Goal: Find specific page/section: Find specific page/section

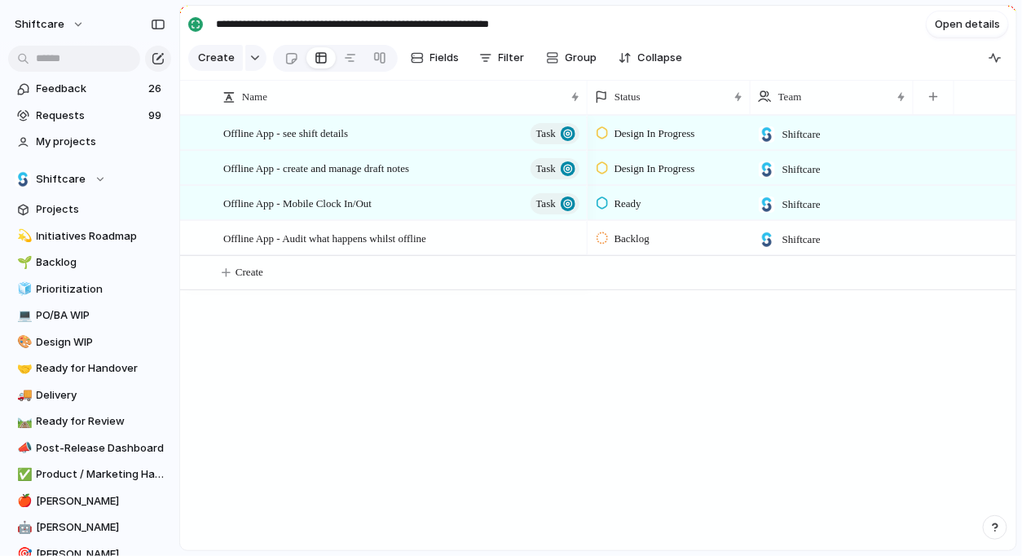
scroll to position [399, 0]
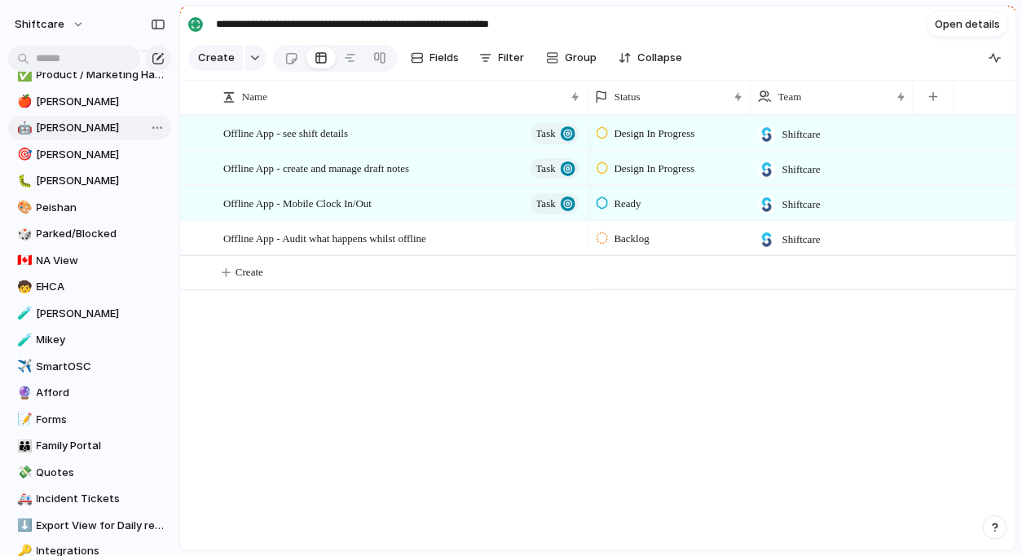
click at [37, 135] on link "🤖 Jon" at bounding box center [89, 128] width 163 height 24
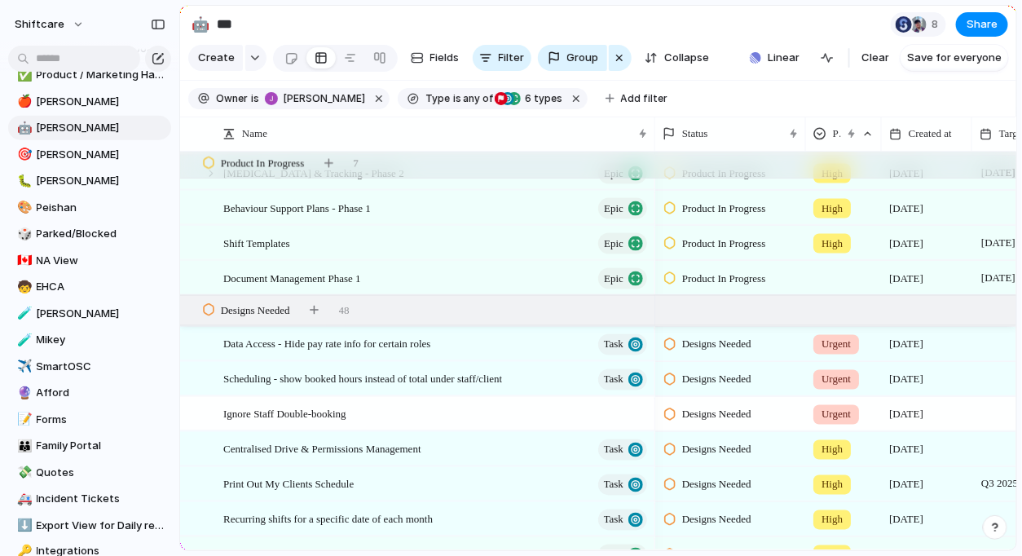
scroll to position [891, 0]
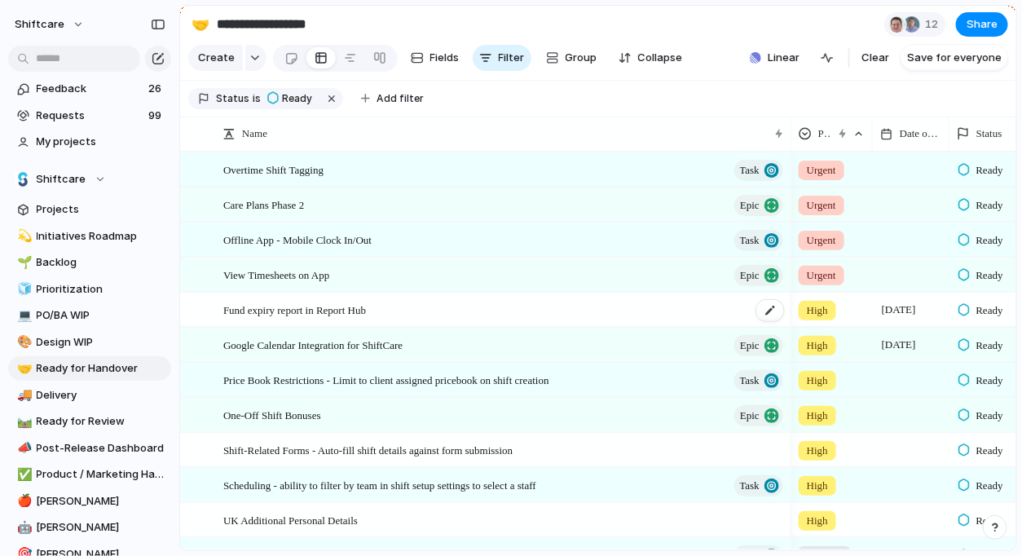
scroll to position [77, 0]
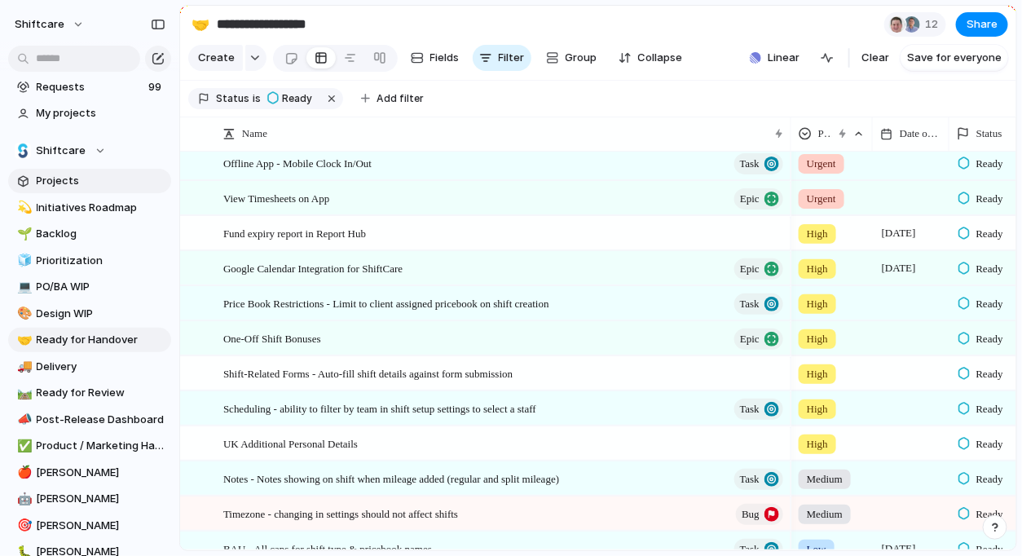
click at [68, 174] on span "Projects" at bounding box center [101, 181] width 129 height 16
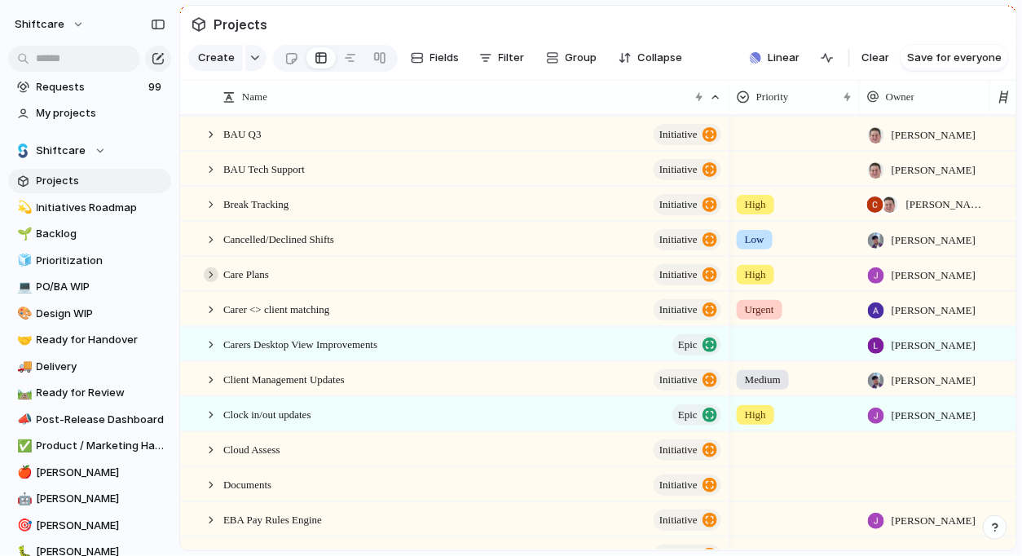
click at [213, 272] on div at bounding box center [211, 274] width 15 height 15
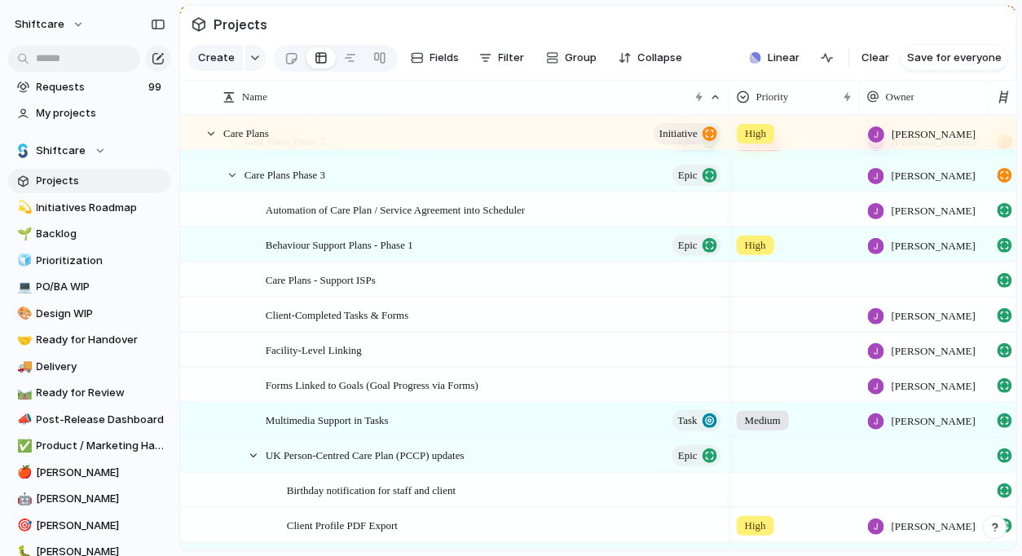
scroll to position [486, 0]
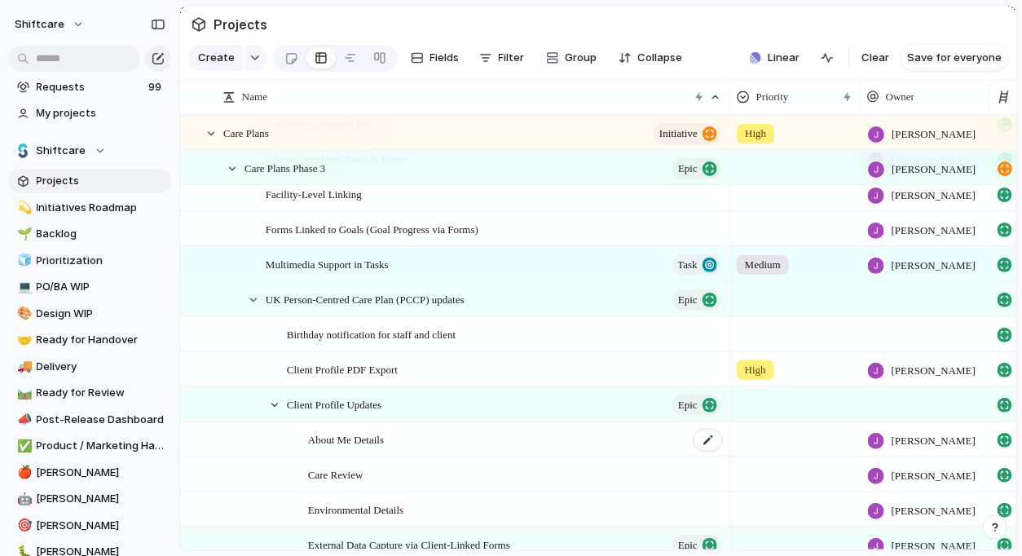
click at [317, 434] on span "About Me Details" at bounding box center [346, 439] width 76 height 19
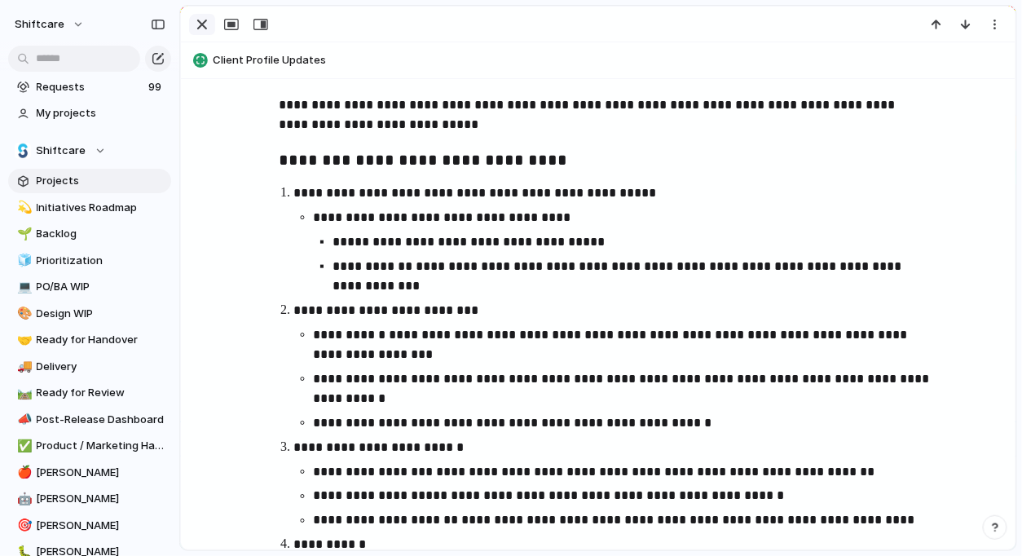
click at [203, 20] on div "button" at bounding box center [202, 25] width 20 height 20
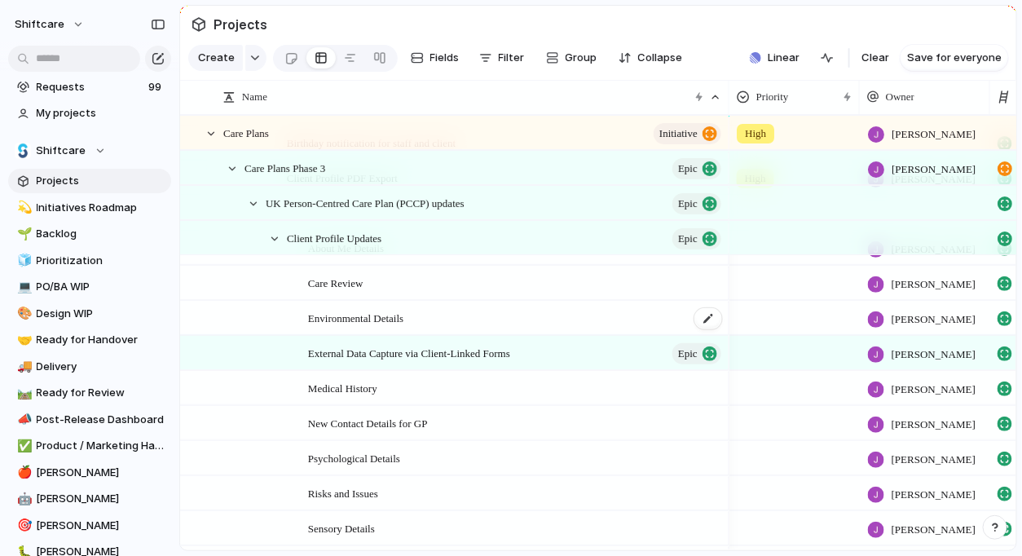
click at [368, 323] on span "Environmental Details" at bounding box center [355, 317] width 95 height 19
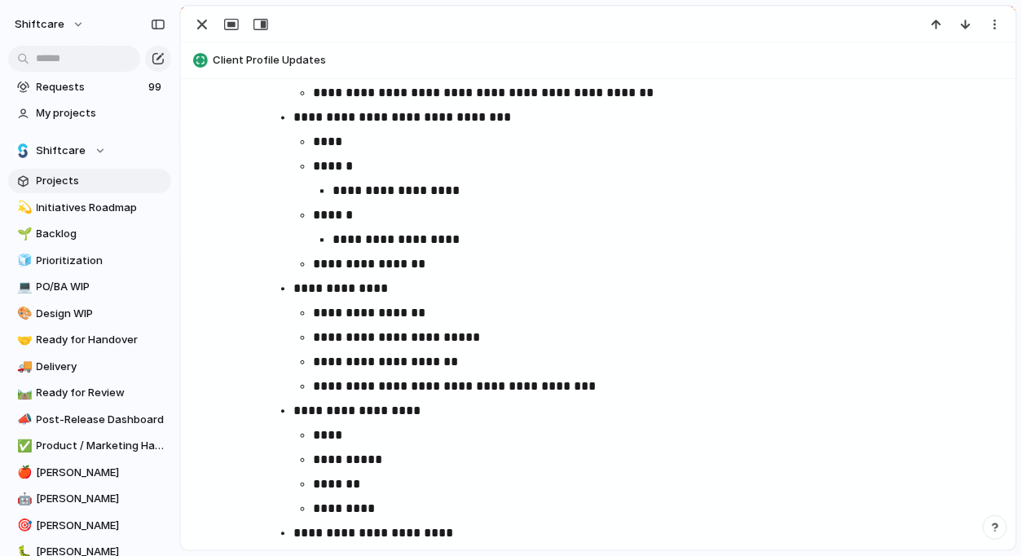
scroll to position [1060, 0]
click at [590, 406] on p "**********" at bounding box center [612, 410] width 639 height 20
click at [203, 21] on div "button" at bounding box center [202, 25] width 20 height 20
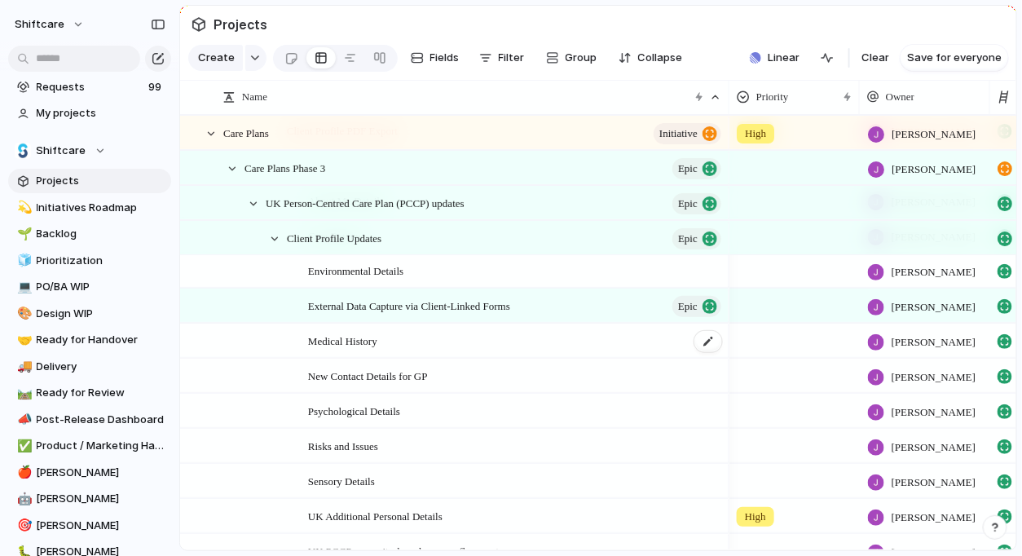
scroll to position [880, 0]
click at [354, 408] on span "Psychological Details" at bounding box center [354, 409] width 92 height 19
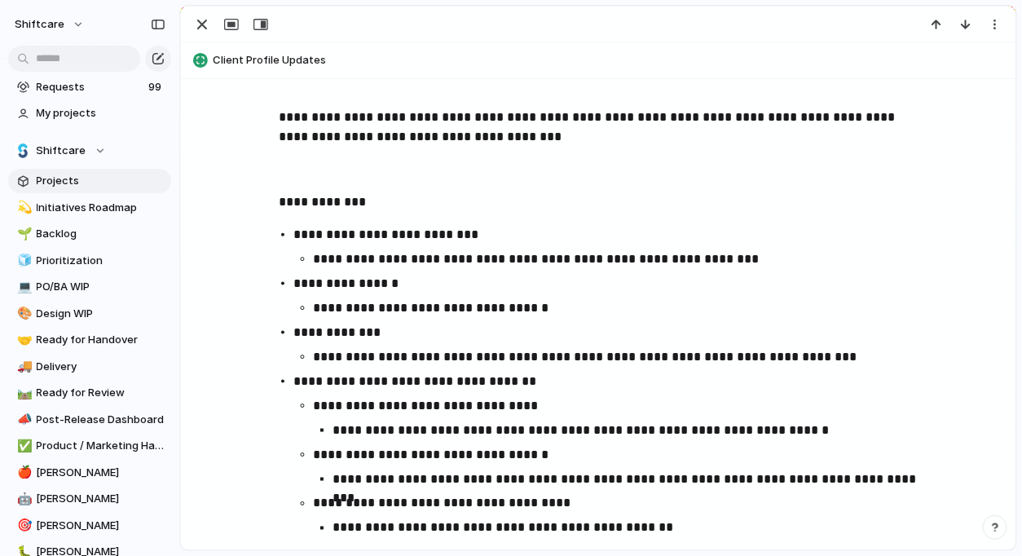
scroll to position [583, 0]
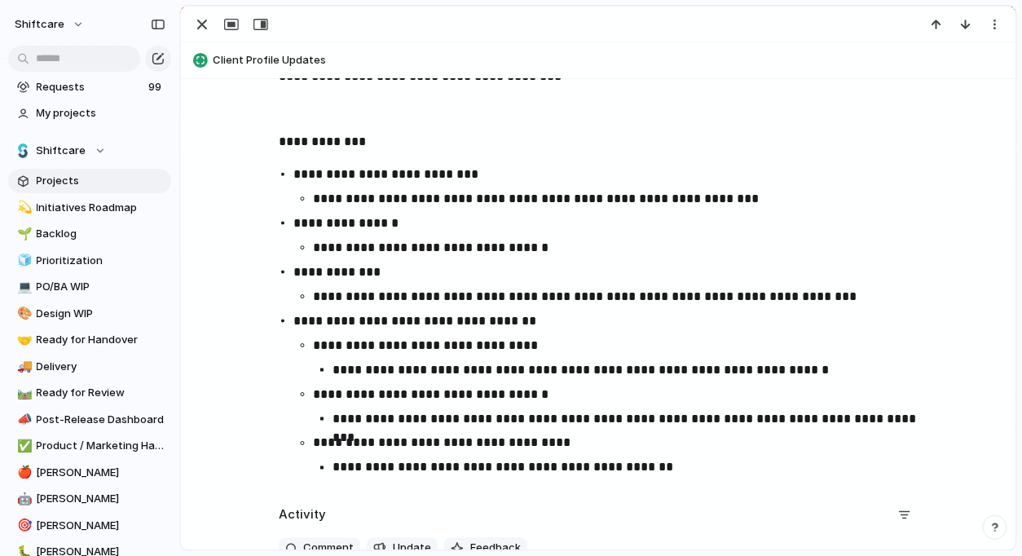
click at [593, 209] on ul "**********" at bounding box center [598, 321] width 668 height 313
click at [201, 29] on div "button" at bounding box center [202, 25] width 20 height 20
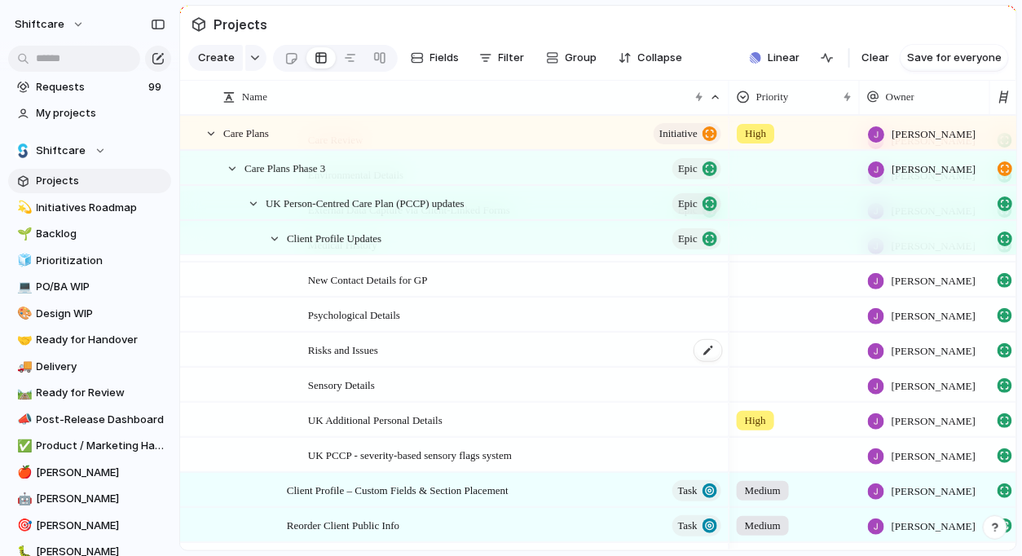
scroll to position [972, 0]
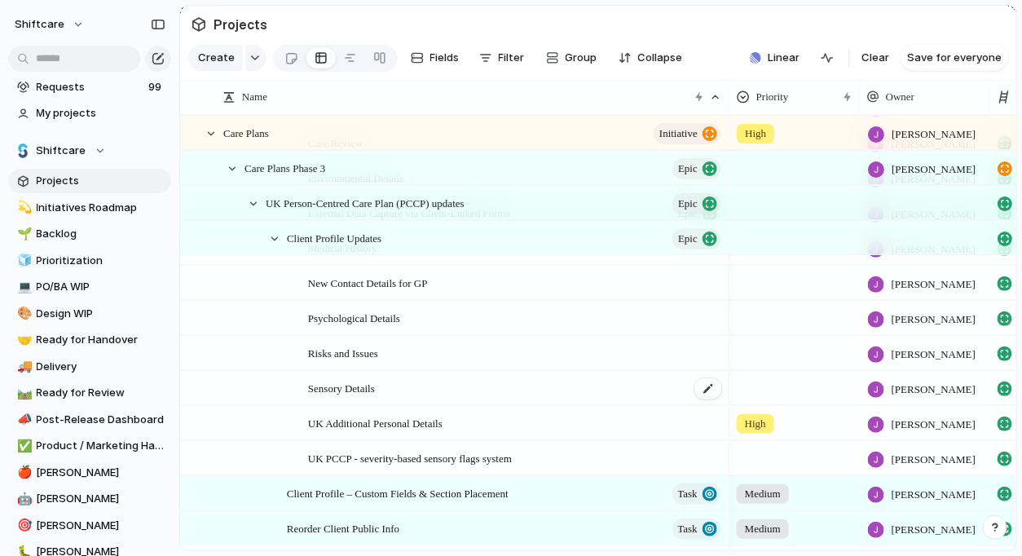
click at [361, 398] on div "Sensory Details" at bounding box center [516, 388] width 416 height 33
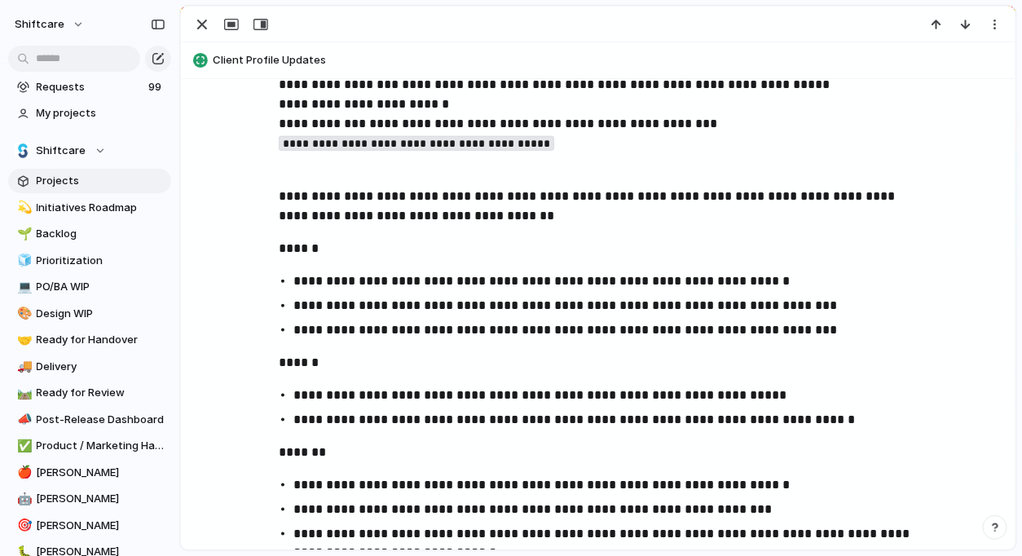
scroll to position [467, 0]
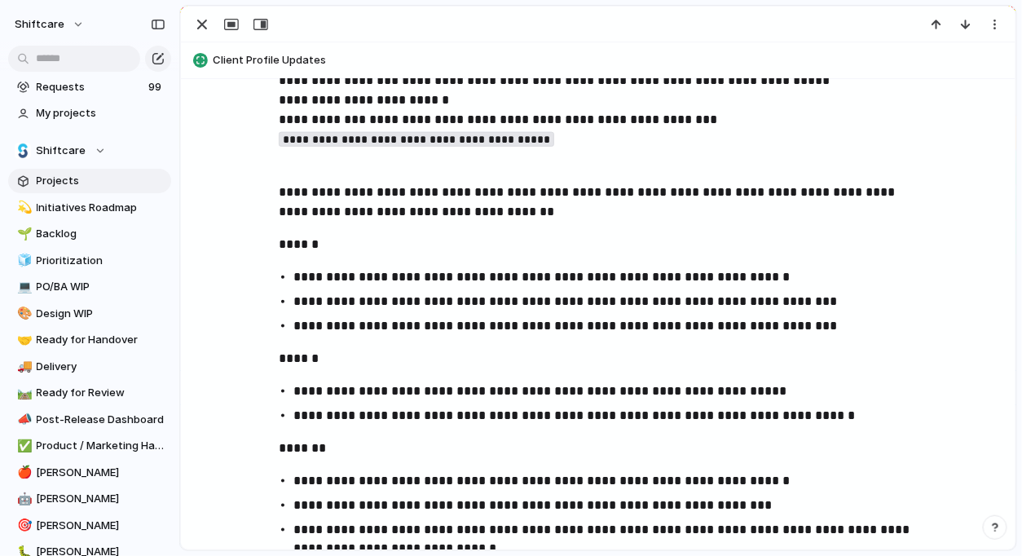
click at [421, 281] on p "**********" at bounding box center [612, 277] width 639 height 20
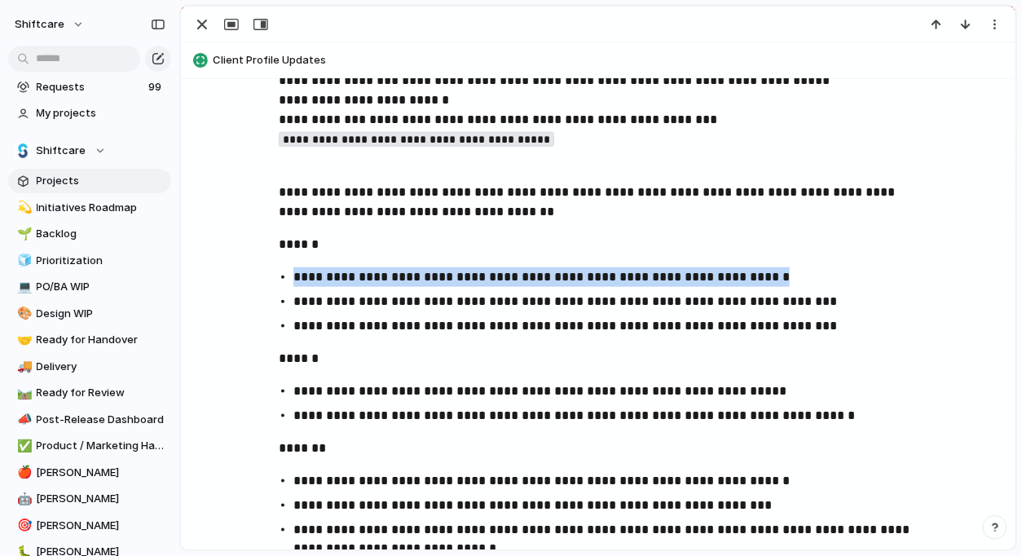
click at [421, 281] on p "**********" at bounding box center [612, 277] width 639 height 20
click at [415, 293] on p "**********" at bounding box center [612, 302] width 639 height 20
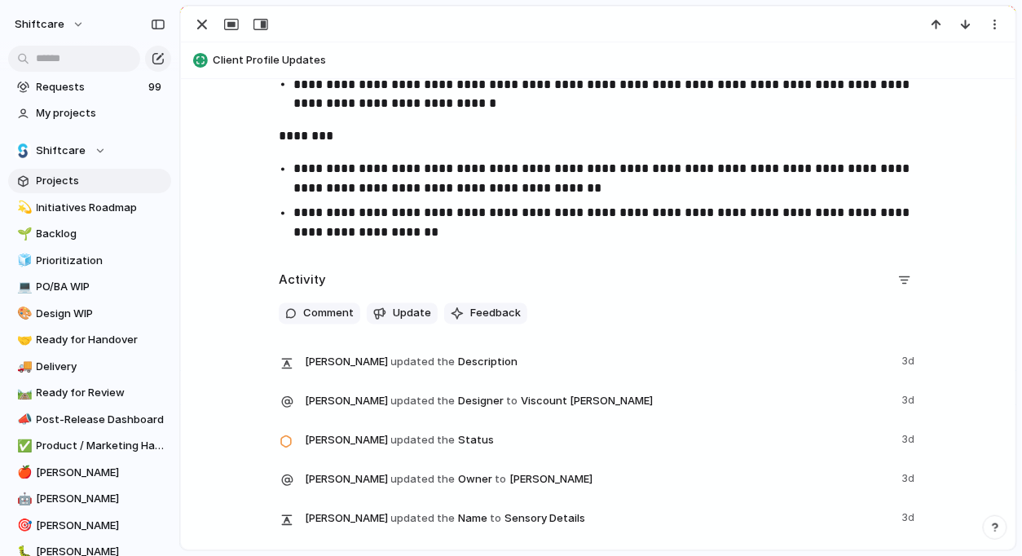
scroll to position [933, 0]
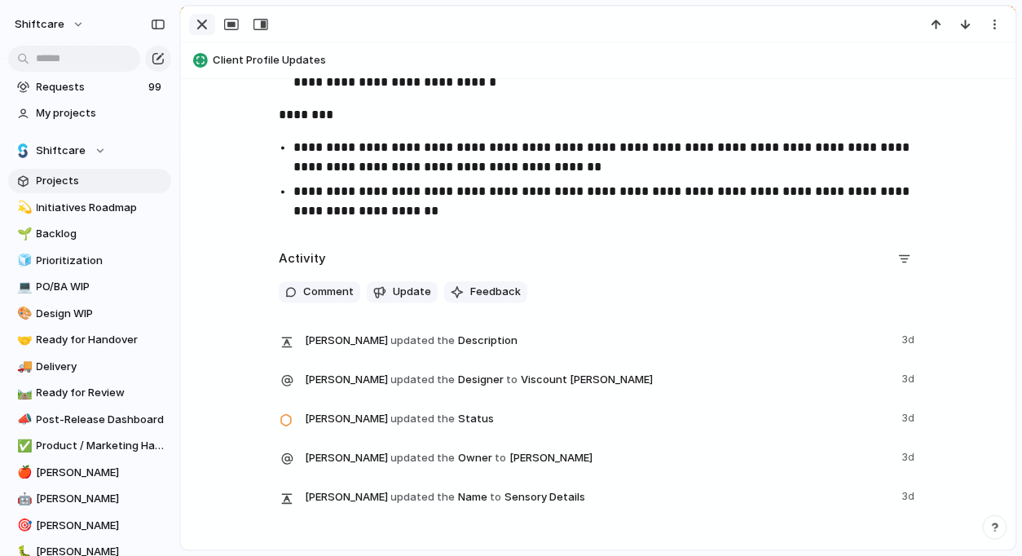
click at [207, 22] on div "button" at bounding box center [202, 25] width 20 height 20
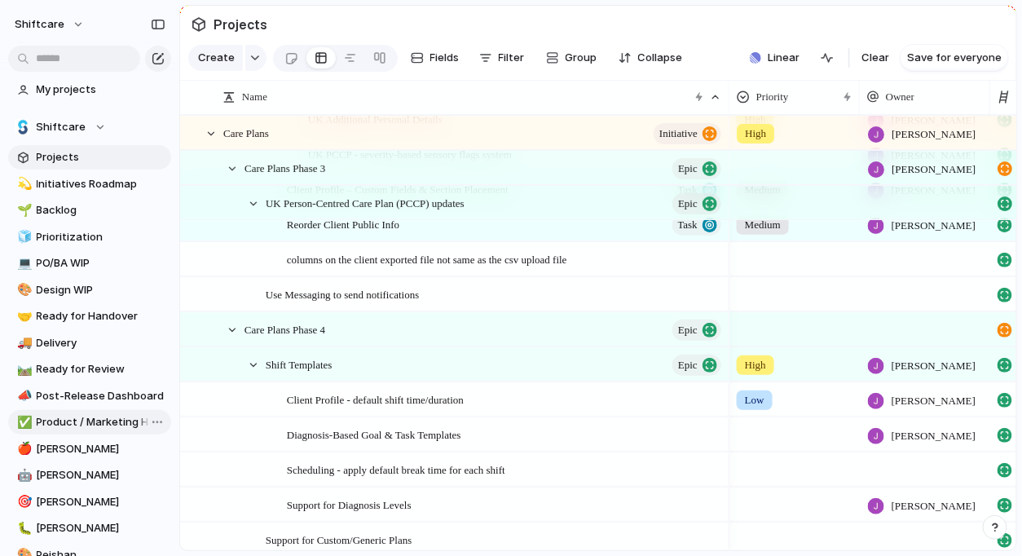
scroll to position [76, 0]
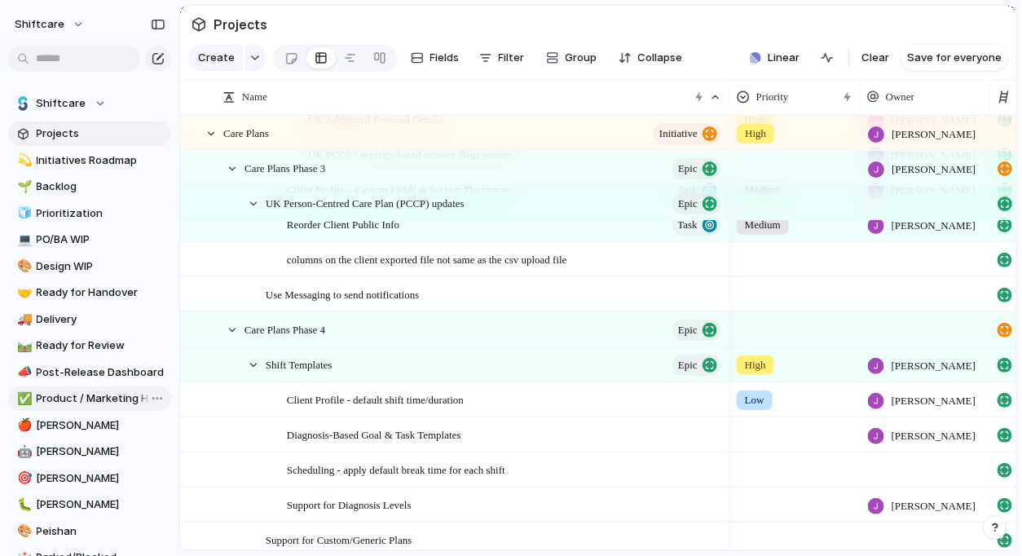
click at [104, 396] on span "Product / Marketing Handover" at bounding box center [101, 398] width 129 height 16
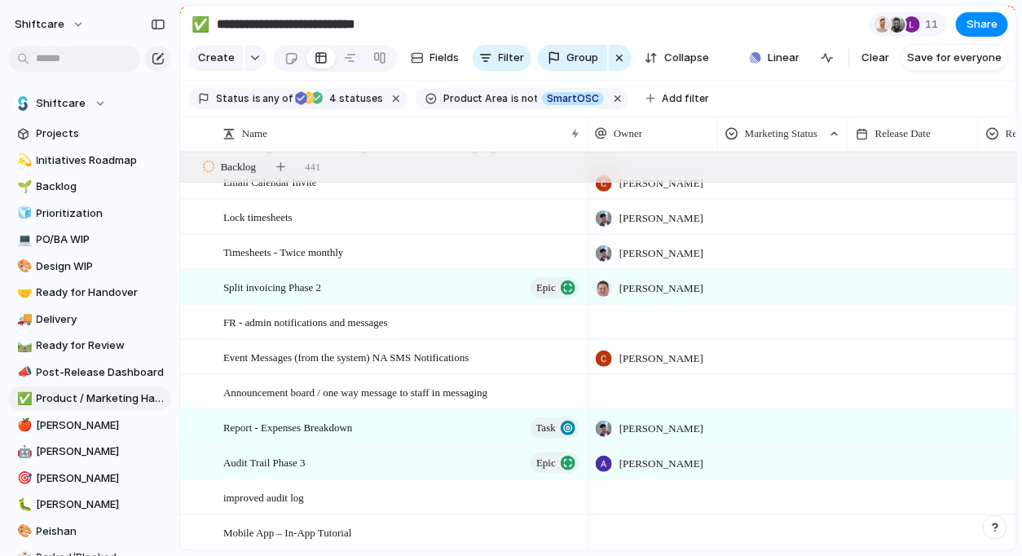
scroll to position [976, 0]
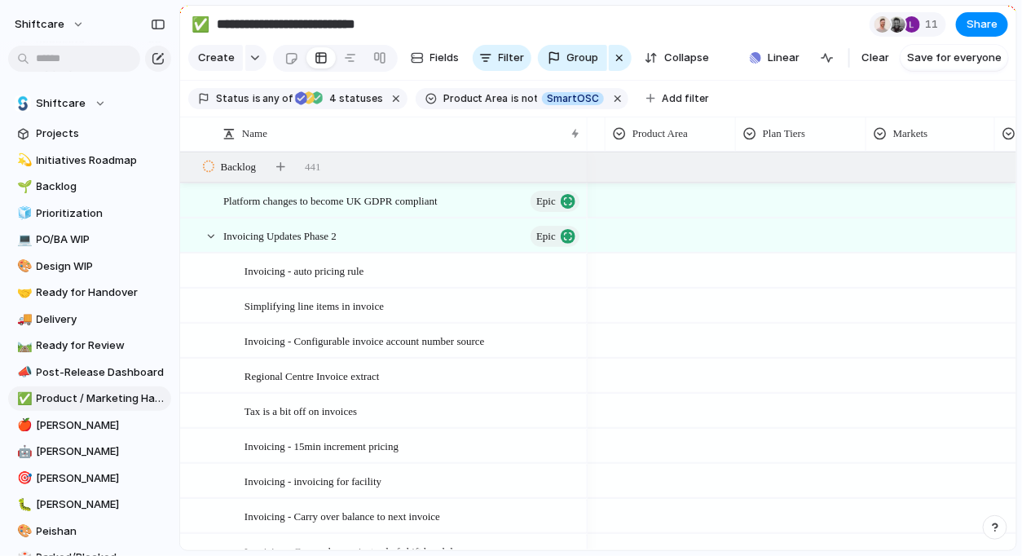
click at [711, 224] on div at bounding box center [670, 232] width 129 height 27
click at [778, 199] on div "Scheduling Client Profile Staff Profile Job Board Forms Quotes Reporting SILS I…" at bounding box center [511, 278] width 1022 height 556
click at [700, 138] on div "Product Area" at bounding box center [670, 134] width 115 height 16
click at [842, 183] on div "Modify Hide Sort ascending Sort descending" at bounding box center [511, 278] width 1022 height 556
click at [637, 89] on button "Add filter" at bounding box center [678, 98] width 82 height 23
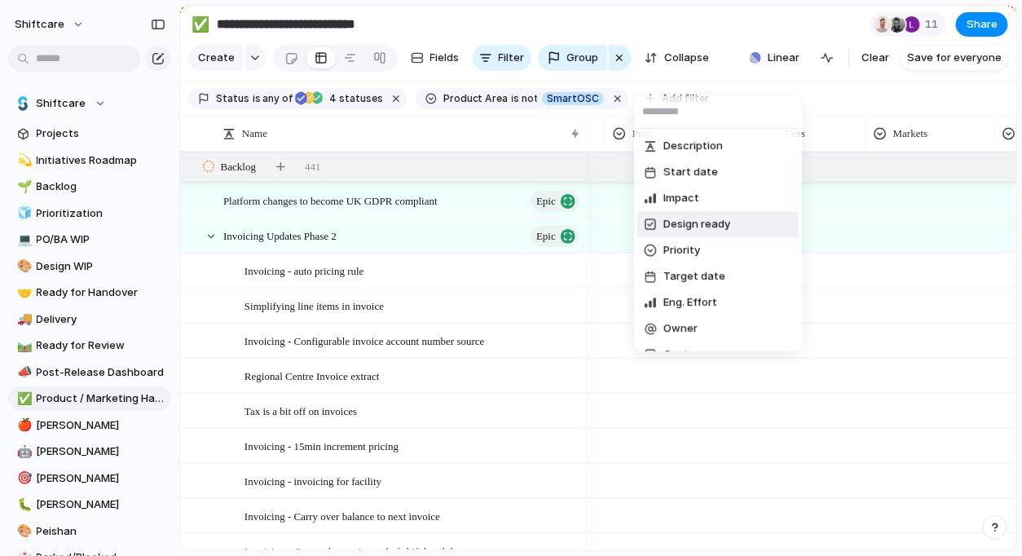
click at [927, 205] on div "Description Start date Impact Design ready Priority Target date Eng. Effort Own…" at bounding box center [511, 278] width 1022 height 556
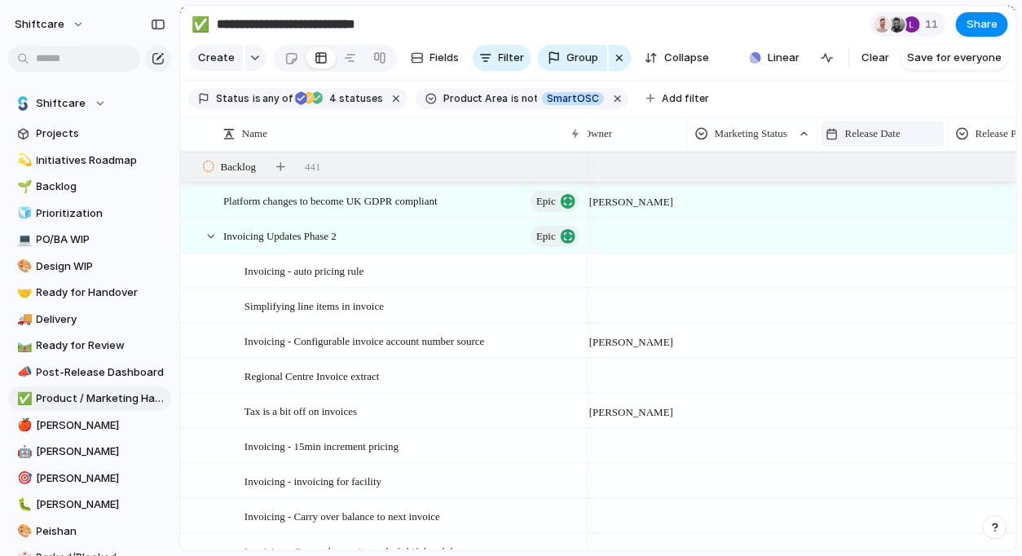
click at [879, 133] on span "Release Date" at bounding box center [872, 134] width 55 height 16
click at [667, 90] on div "Modify Hide Sort ascending Sort descending" at bounding box center [511, 278] width 1022 height 556
click at [662, 93] on span "Add filter" at bounding box center [685, 98] width 47 height 15
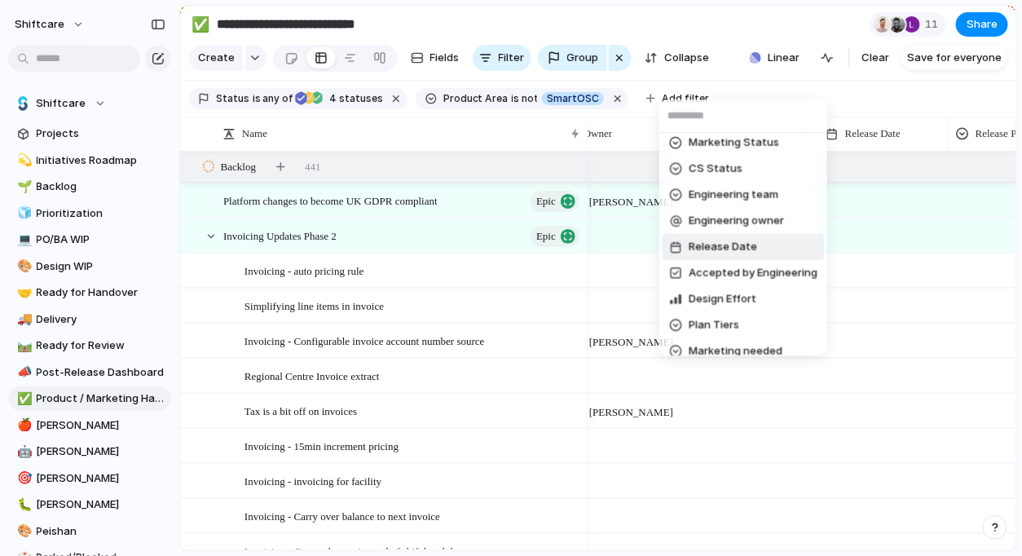
click at [708, 251] on span "Release Date" at bounding box center [723, 247] width 68 height 16
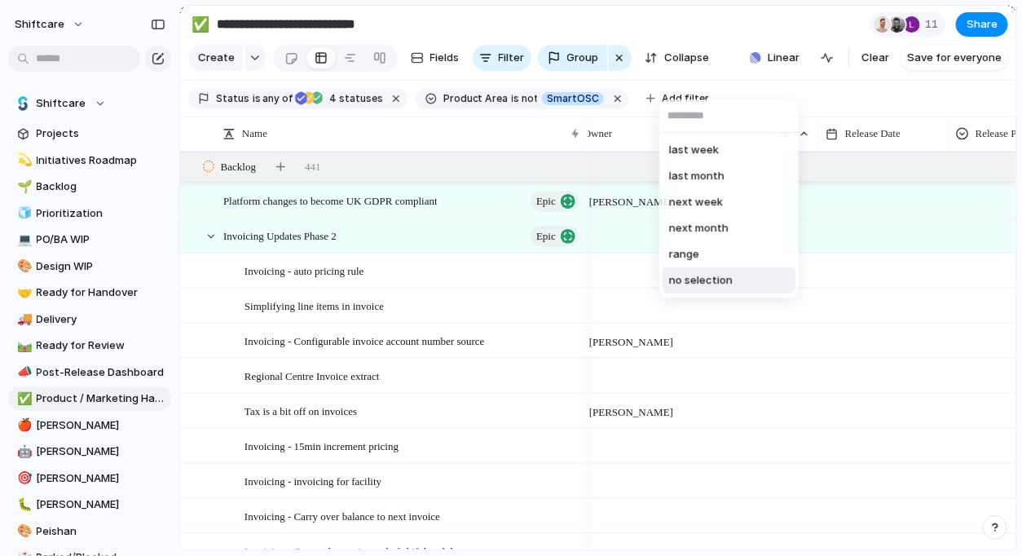
click at [715, 282] on span "no selection" at bounding box center [701, 280] width 64 height 16
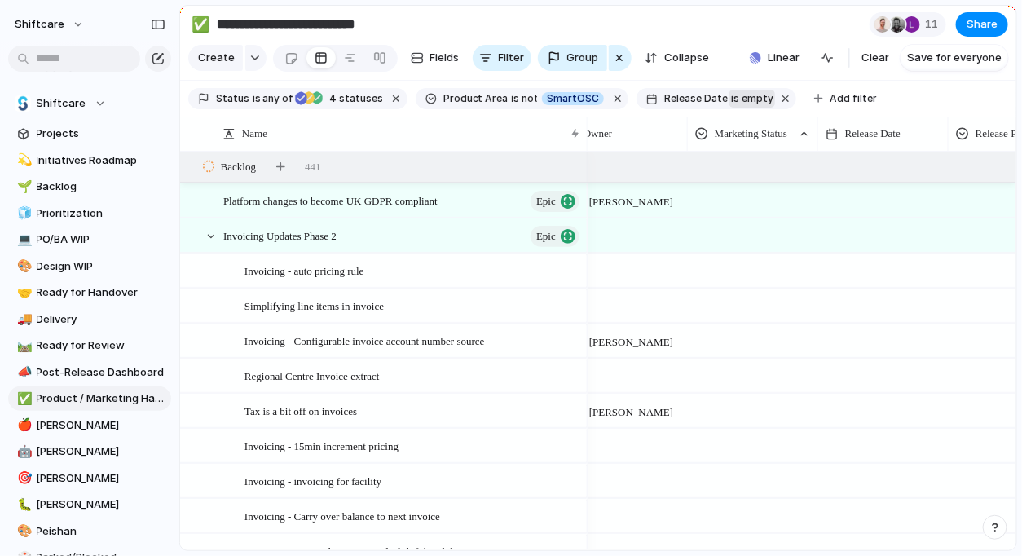
click at [731, 99] on span "is empty" at bounding box center [752, 98] width 42 height 15
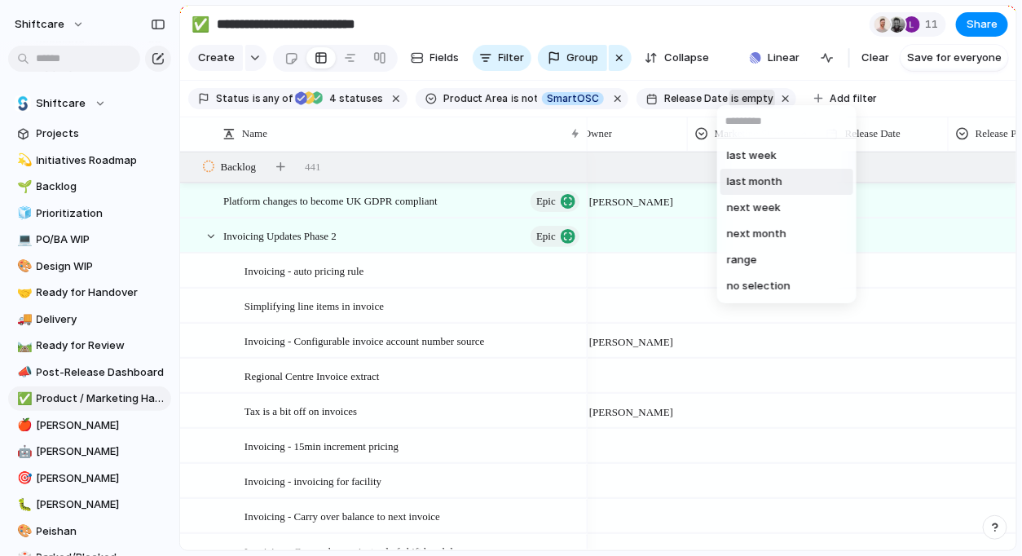
click at [721, 99] on div "last week last month next week next month range no selection" at bounding box center [511, 278] width 1022 height 556
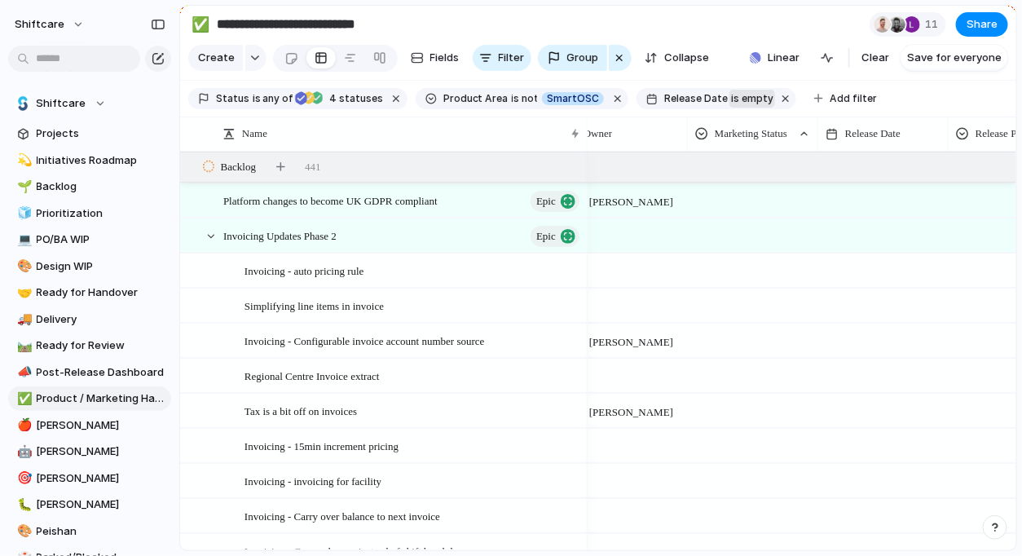
click at [731, 99] on span "is empty" at bounding box center [752, 98] width 42 height 15
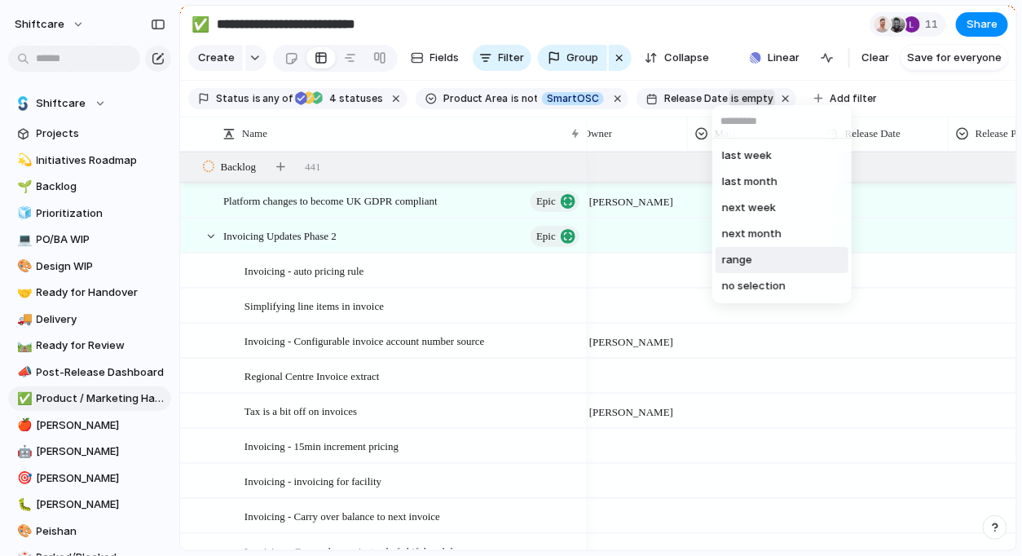
click at [776, 267] on li "range" at bounding box center [782, 260] width 133 height 26
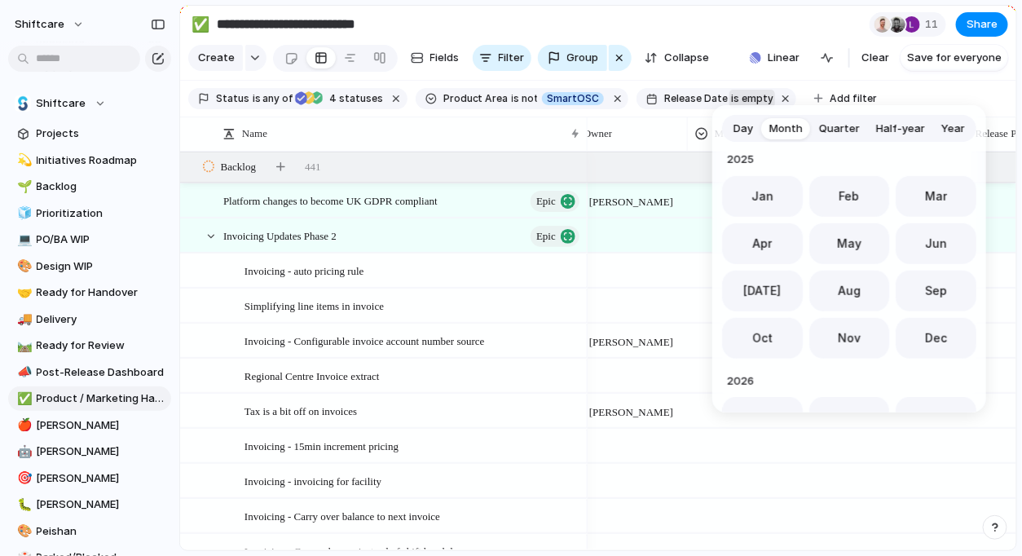
click at [942, 123] on span "Year" at bounding box center [954, 129] width 24 height 16
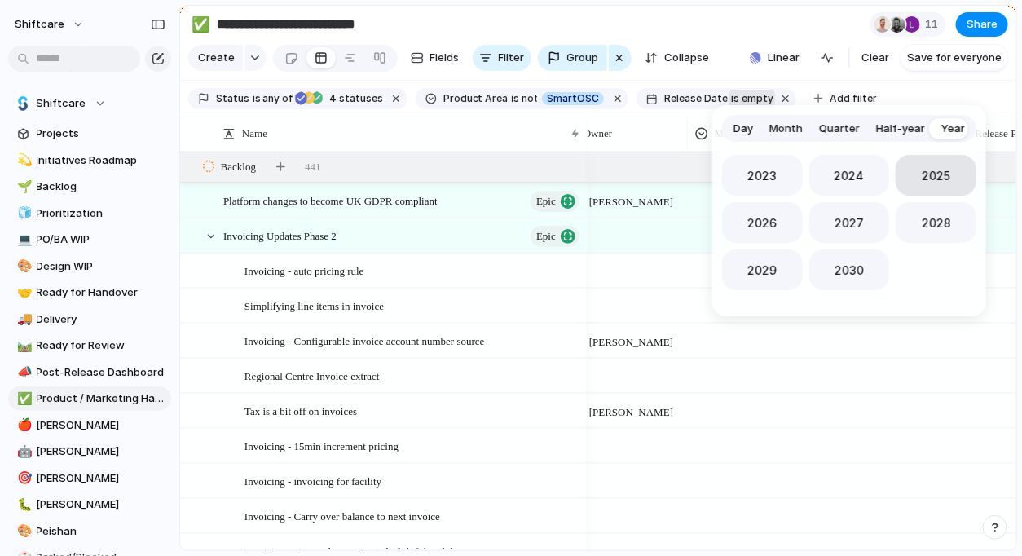
click at [911, 168] on button "2025" at bounding box center [936, 175] width 81 height 41
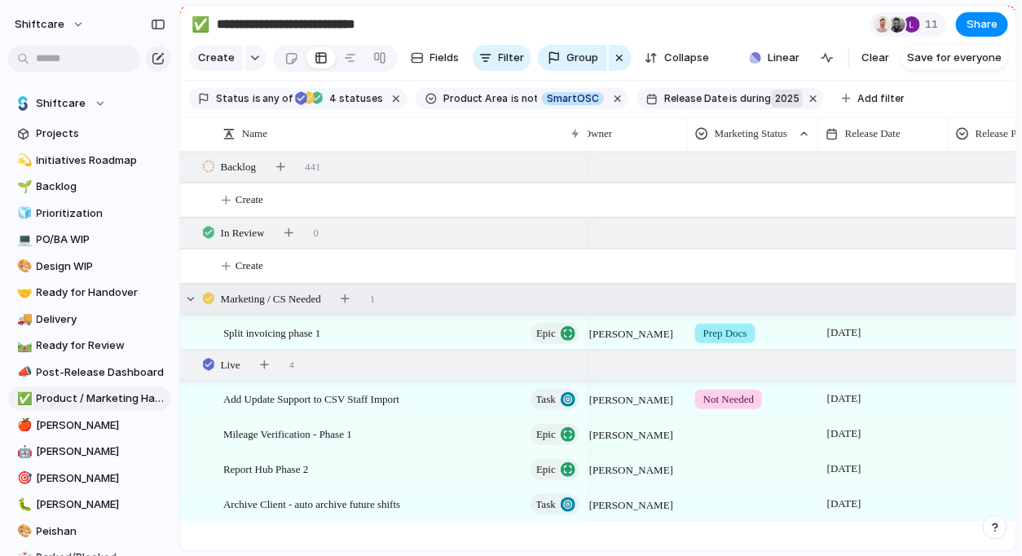
click at [703, 286] on div "Marketing / CS Needed 1" at bounding box center [600, 298] width 840 height 29
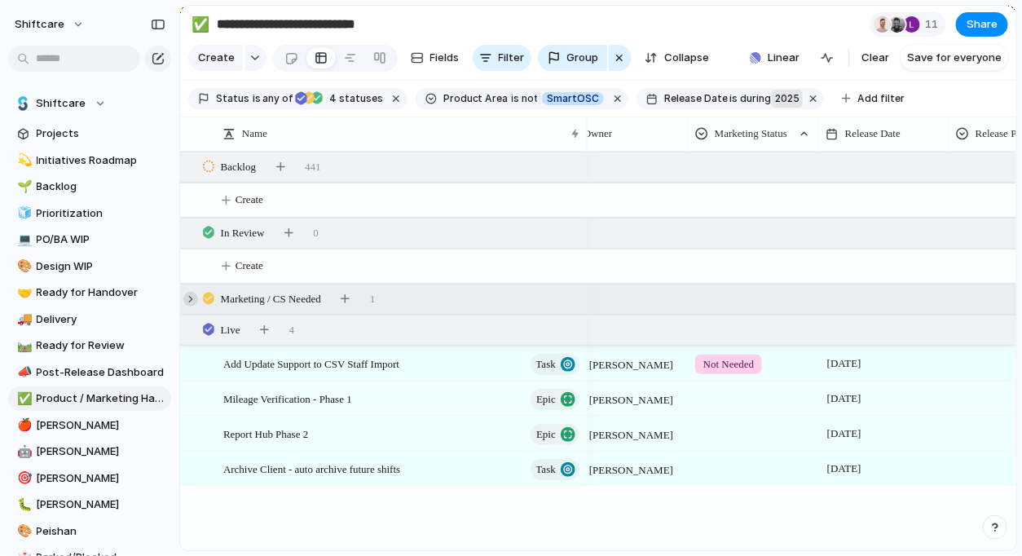
click at [189, 299] on div at bounding box center [190, 299] width 15 height 15
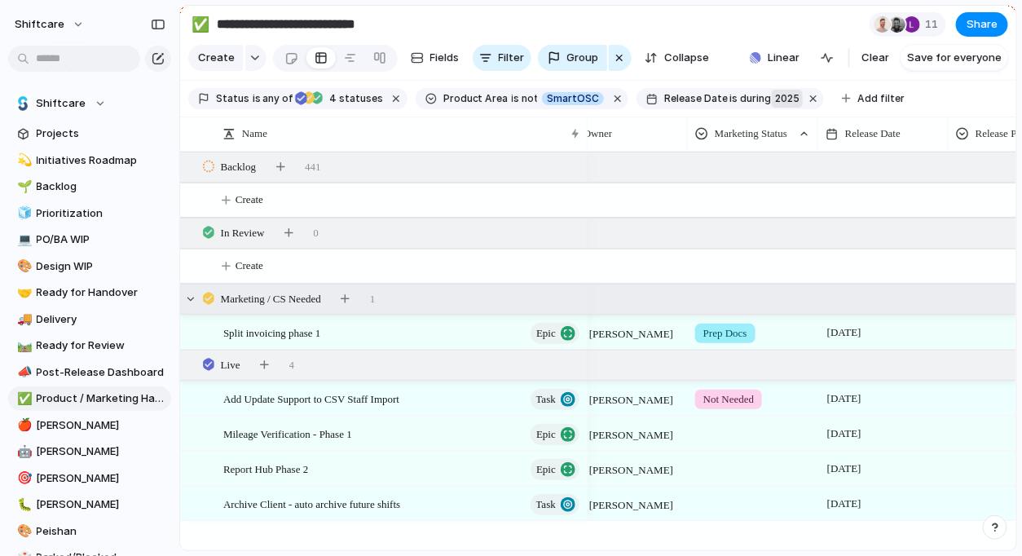
click at [715, 346] on div "Prep Docs" at bounding box center [753, 331] width 130 height 33
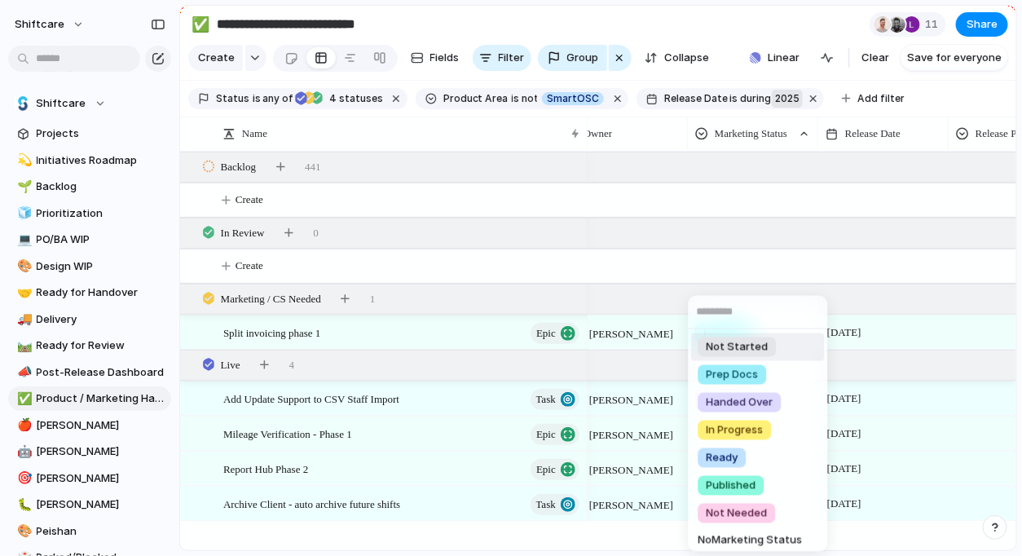
click at [872, 238] on div "Not Started Prep Docs Handed Over In Progress Ready Published Not Needed No Mar…" at bounding box center [511, 278] width 1022 height 556
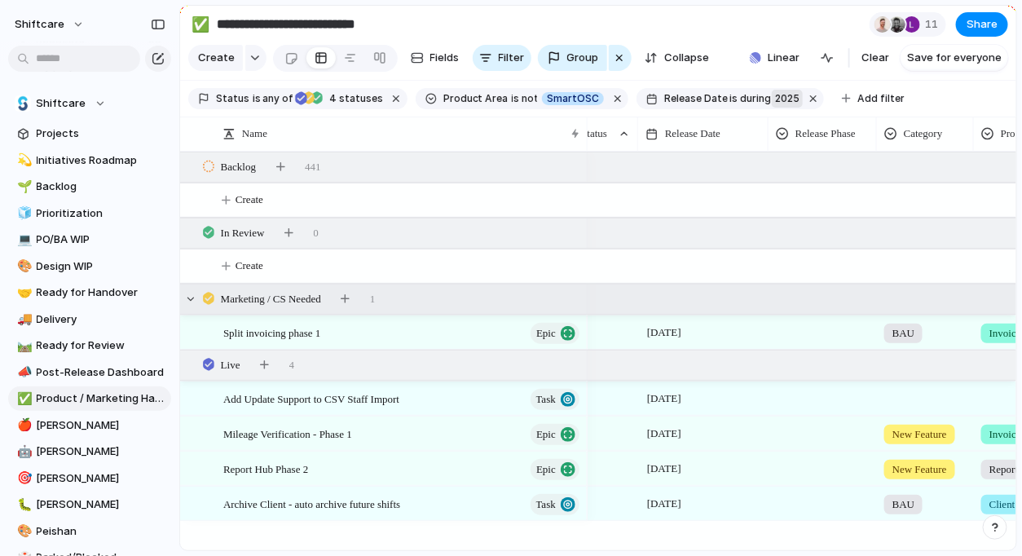
click at [579, 305] on div "Marketing / CS Needed 1" at bounding box center [600, 298] width 840 height 29
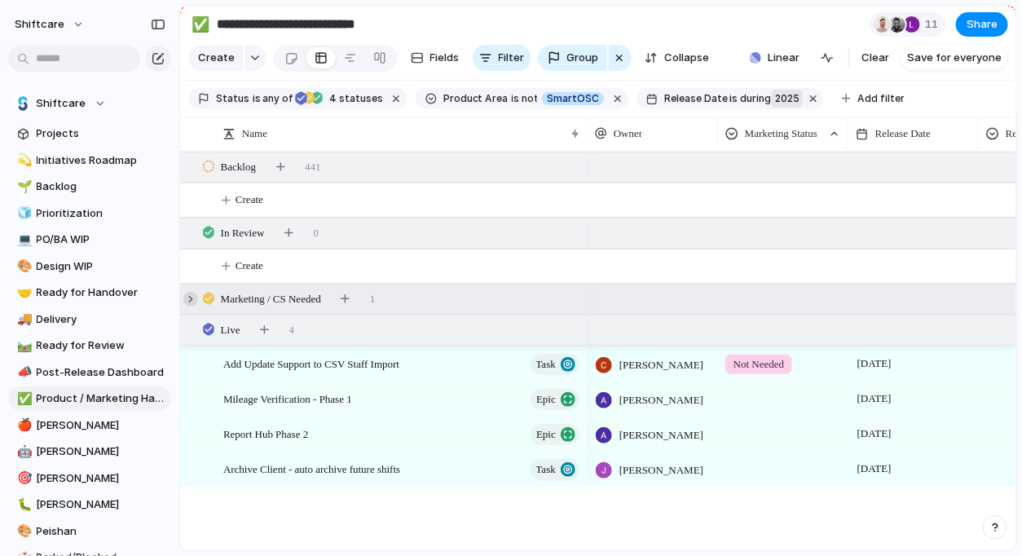
click at [194, 301] on div at bounding box center [190, 299] width 15 height 15
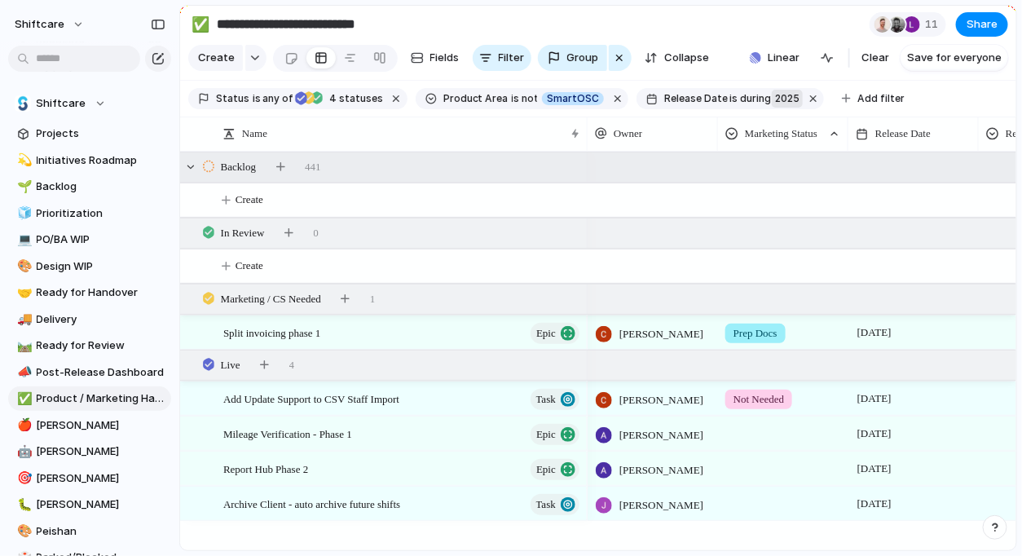
click at [195, 158] on div "Backlog 441" at bounding box center [600, 166] width 840 height 29
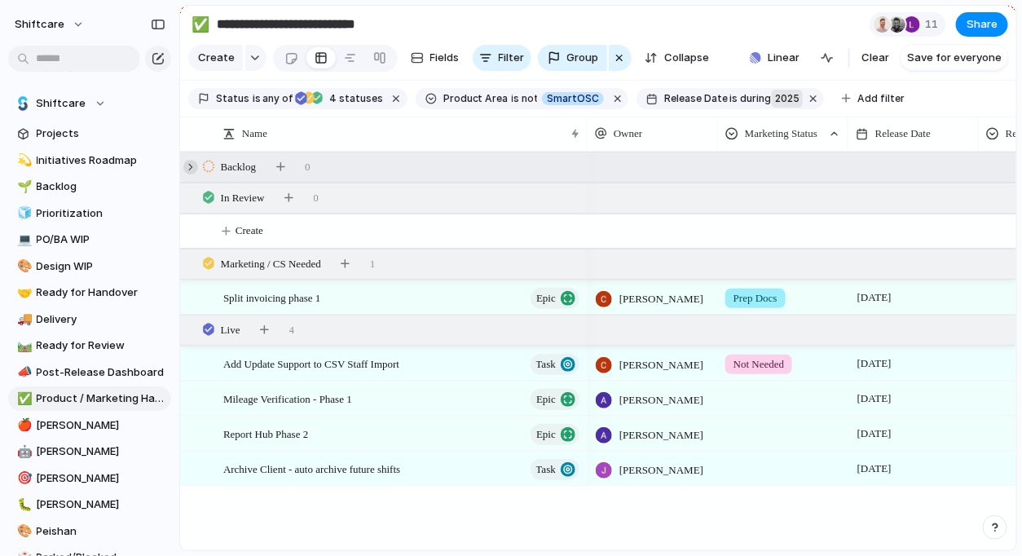
click at [192, 164] on div at bounding box center [190, 167] width 15 height 15
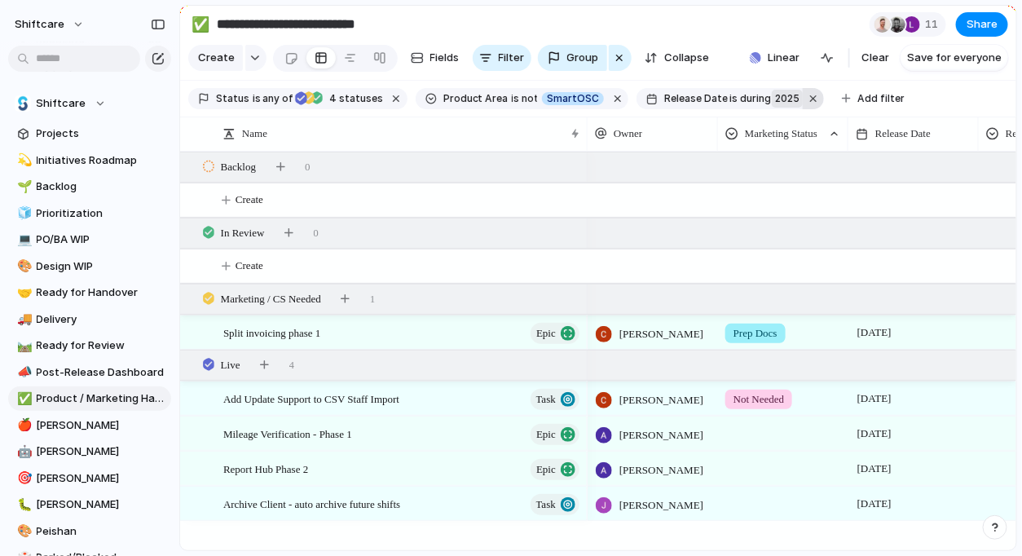
click at [803, 94] on button "button" at bounding box center [813, 98] width 21 height 21
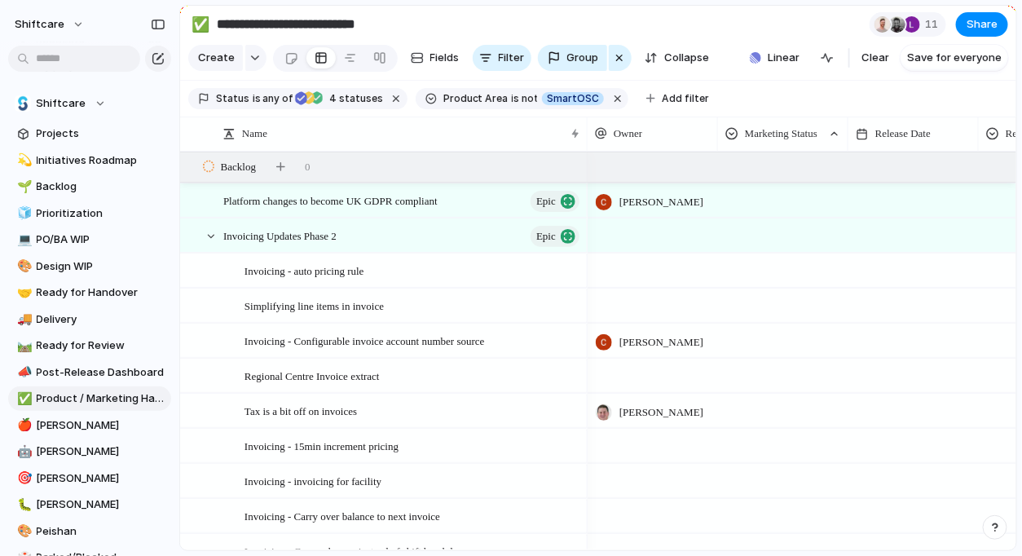
click at [679, 201] on span "Cris Militante" at bounding box center [662, 202] width 84 height 16
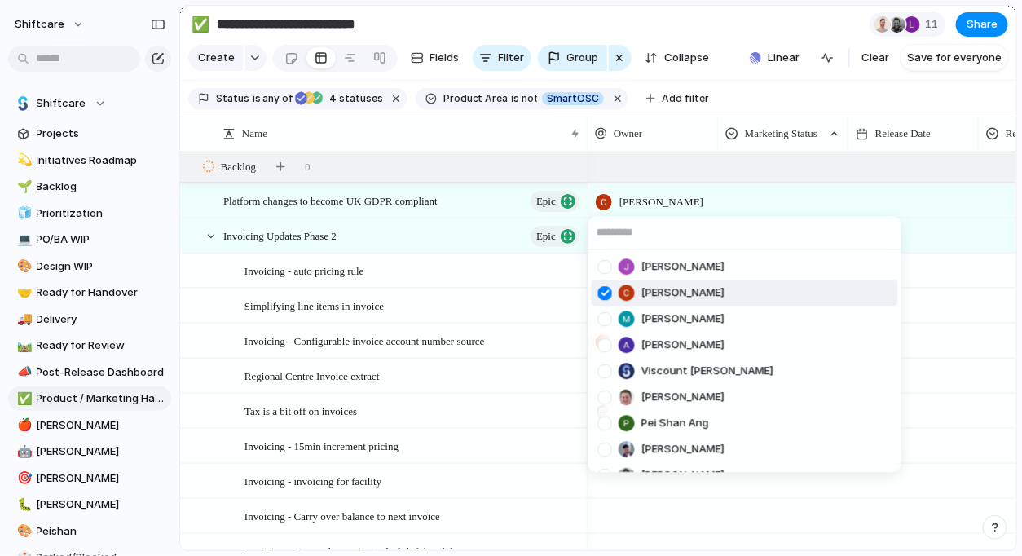
click at [867, 214] on div "Jonathan Agness Cris Militante Mathew Cagney Abner Chua Viscount Villanueva Pau…" at bounding box center [511, 278] width 1022 height 556
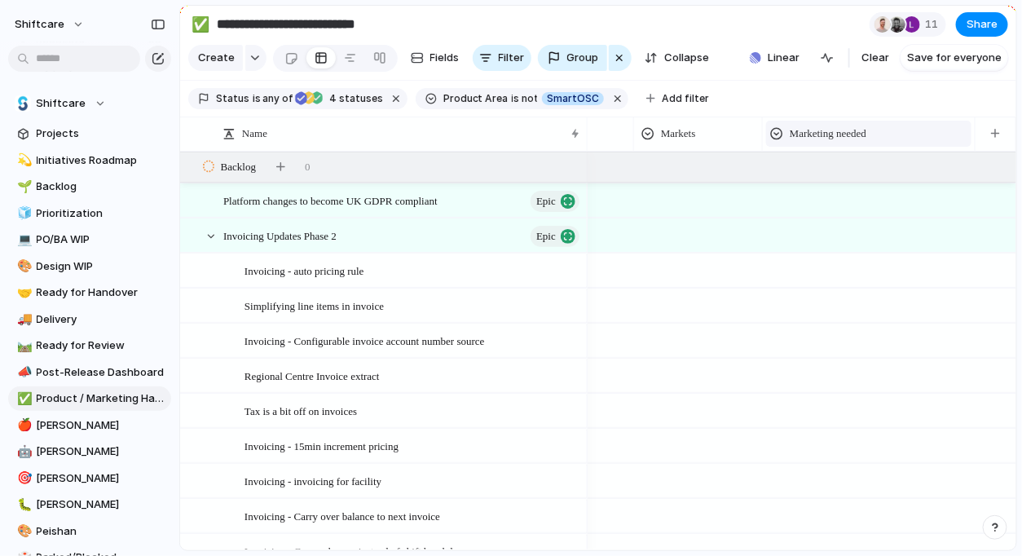
click at [893, 135] on div "Marketing needed" at bounding box center [868, 134] width 197 height 16
click at [697, 194] on div "Modify Hide Sort ascending Sort descending" at bounding box center [511, 278] width 1022 height 556
click at [899, 131] on div "Marketing needed" at bounding box center [883, 134] width 197 height 16
click at [682, 77] on div "Modify Hide Sort ascending Sort descending" at bounding box center [511, 278] width 1022 height 556
click at [646, 95] on div "button" at bounding box center [650, 98] width 9 height 9
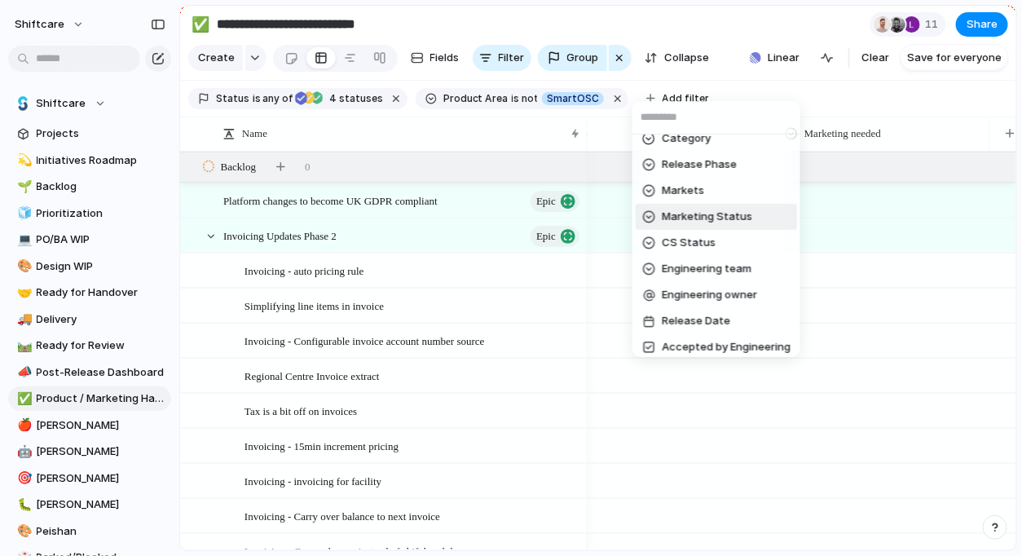
click at [660, 214] on div "Marketing Status" at bounding box center [697, 217] width 110 height 16
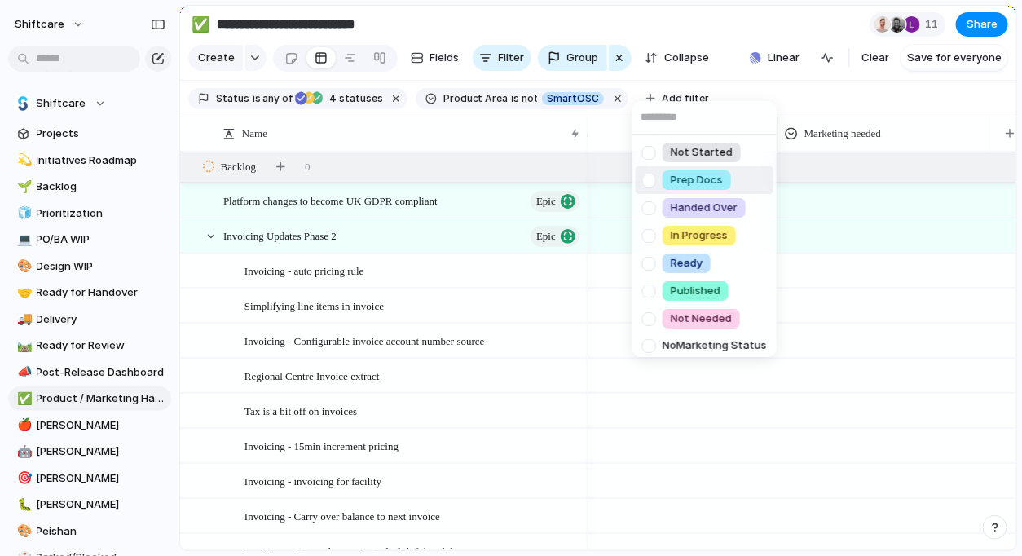
click at [661, 85] on div "Not Started Prep Docs Handed Over In Progress Ready Published Not Needed No Mar…" at bounding box center [511, 278] width 1022 height 556
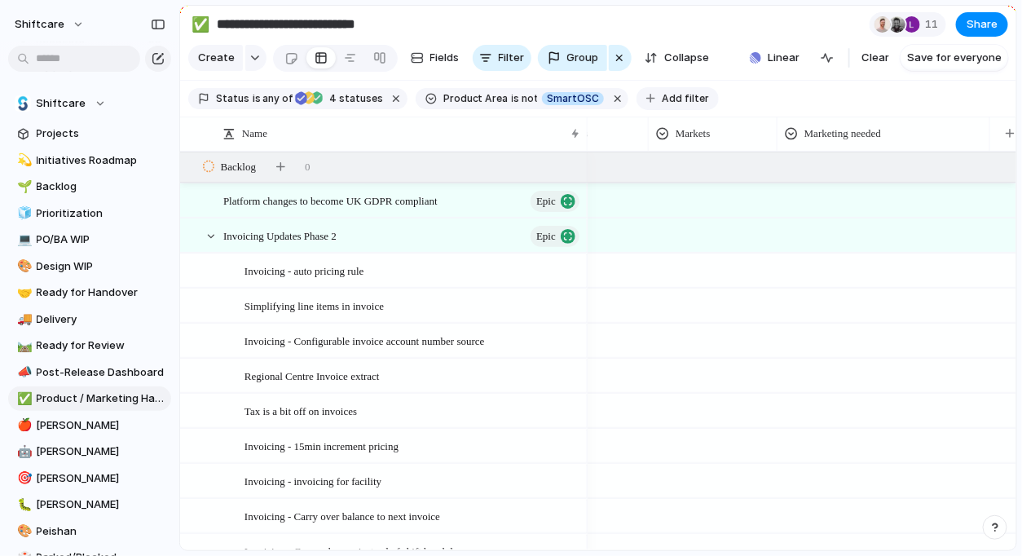
click at [662, 91] on span "Add filter" at bounding box center [685, 98] width 47 height 15
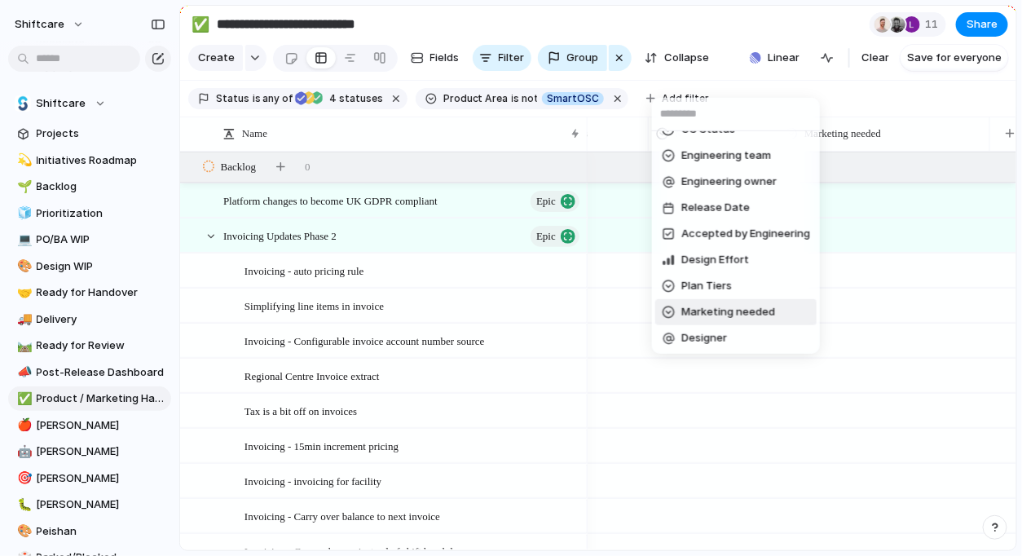
click at [690, 310] on span "Marketing needed" at bounding box center [728, 312] width 94 height 16
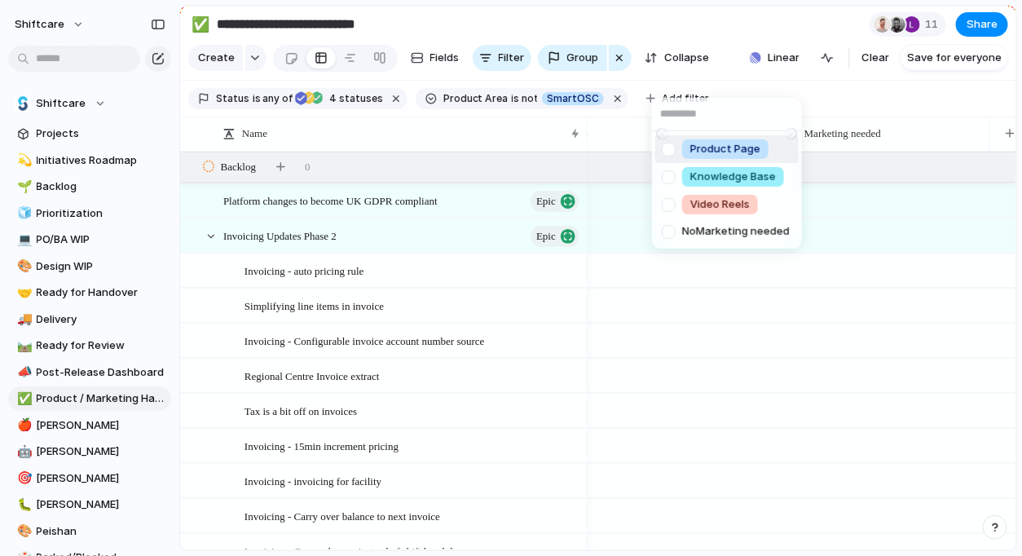
click at [668, 153] on div at bounding box center [669, 149] width 29 height 29
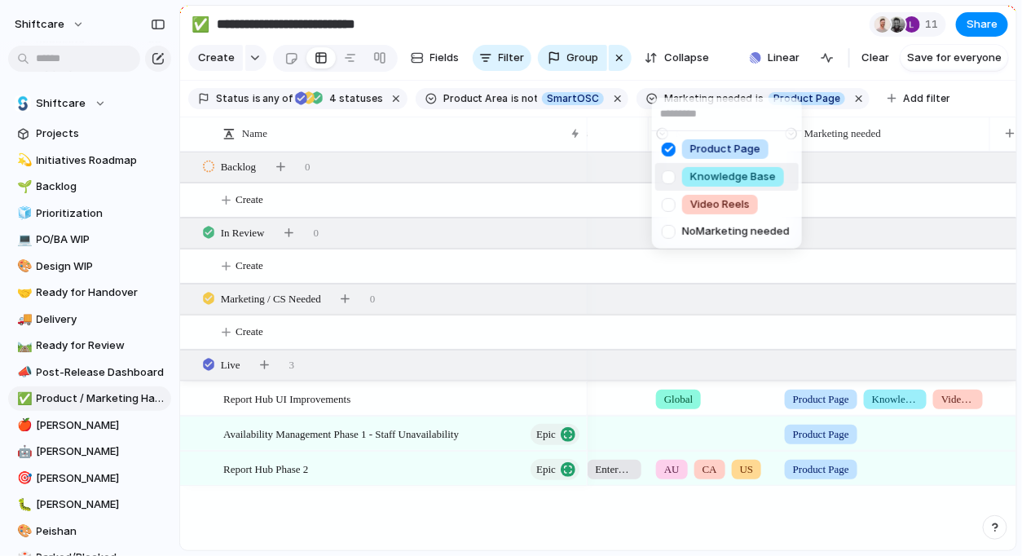
click at [669, 180] on div at bounding box center [669, 176] width 29 height 29
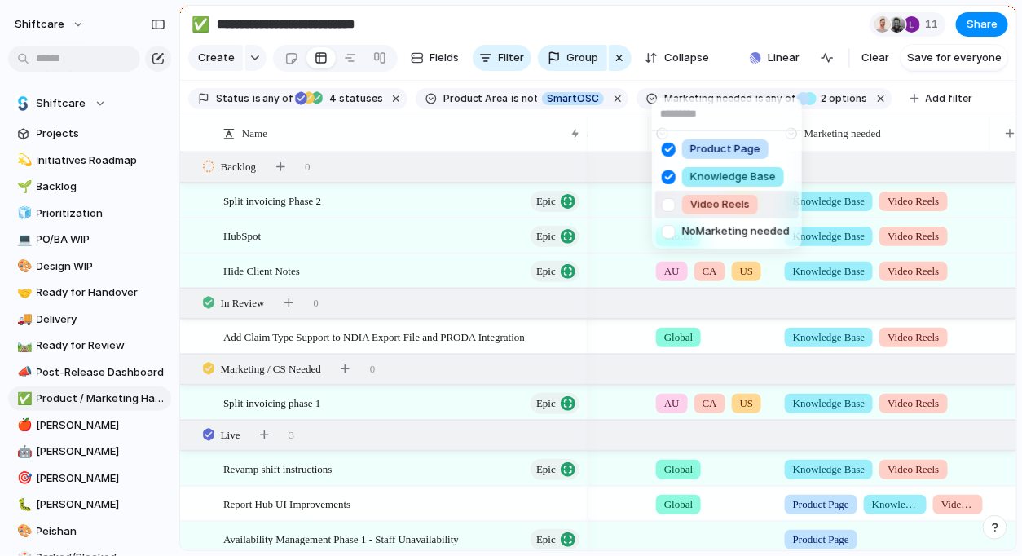
click at [668, 197] on div at bounding box center [669, 204] width 29 height 29
click at [932, 152] on div "Product Page Knowledge Base Video Reels No Marketing needed" at bounding box center [511, 278] width 1022 height 556
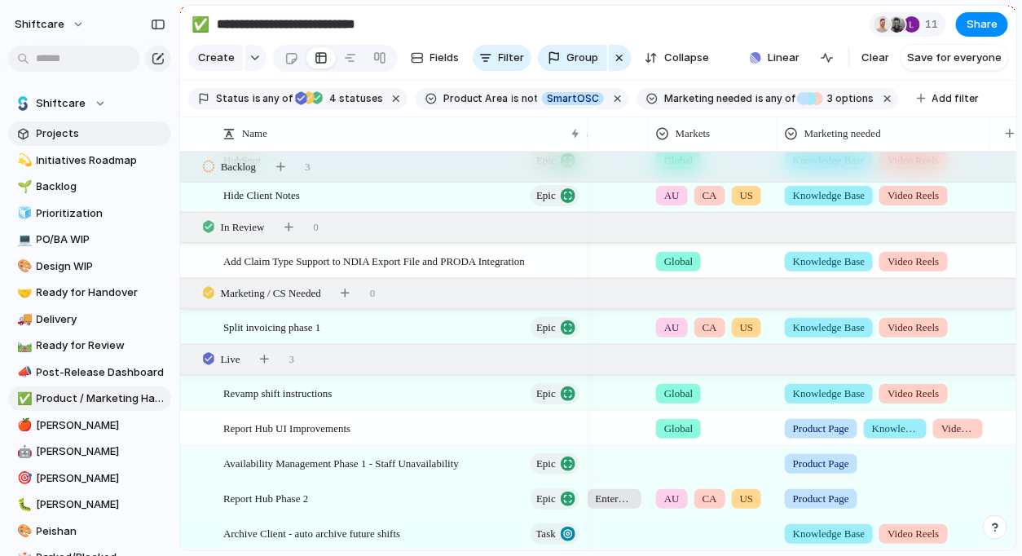
click at [60, 135] on span "Projects" at bounding box center [101, 134] width 129 height 16
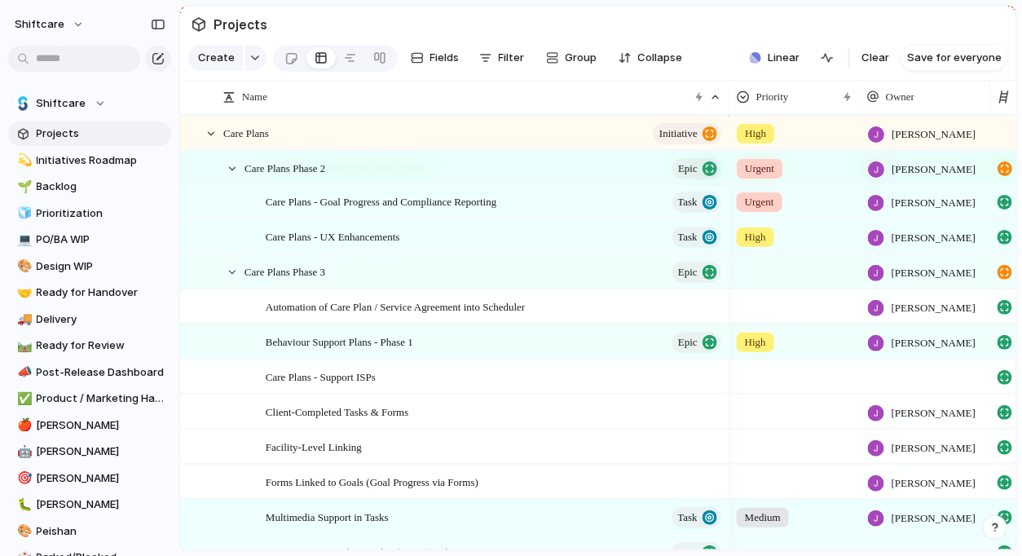
scroll to position [0, 4]
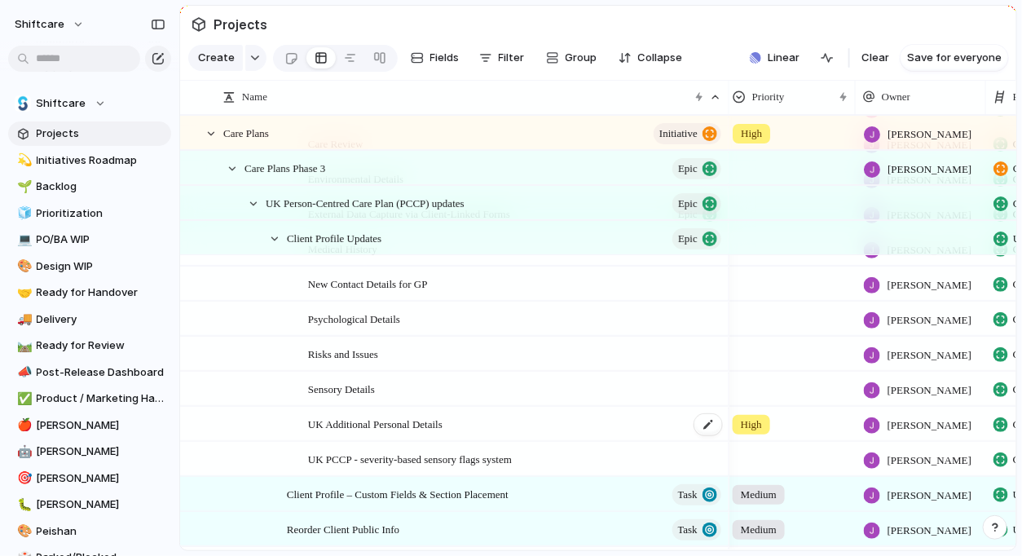
click at [395, 429] on span "UK Additional Personal Details" at bounding box center [375, 423] width 135 height 19
